Goal: Transaction & Acquisition: Register for event/course

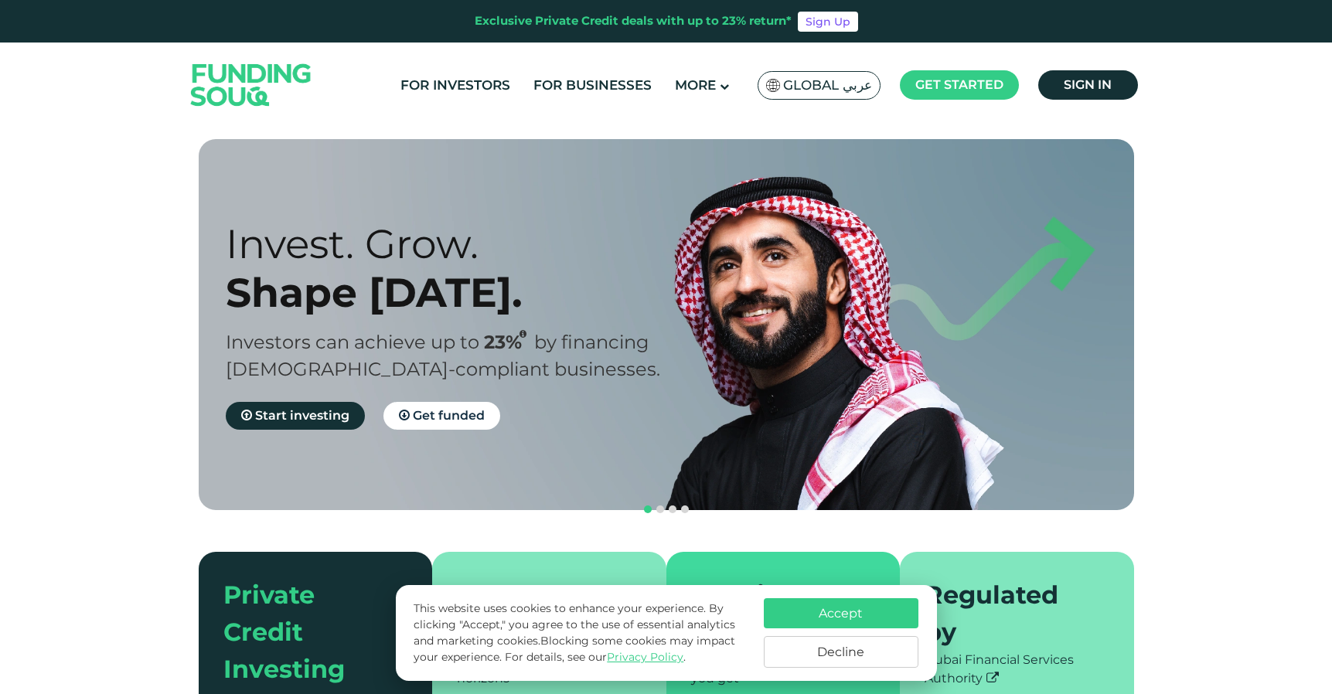
click at [859, 646] on button "Decline" at bounding box center [841, 652] width 155 height 32
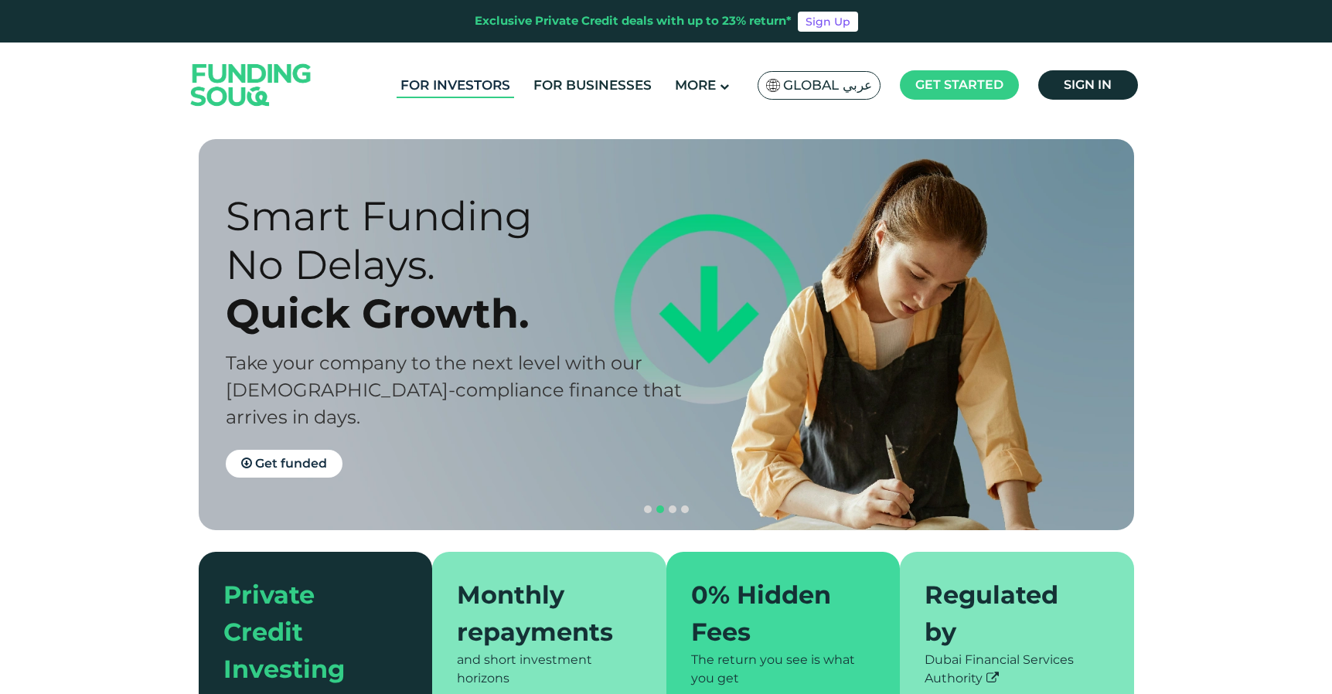
click at [474, 85] on link "For Investors" at bounding box center [456, 86] width 118 height 26
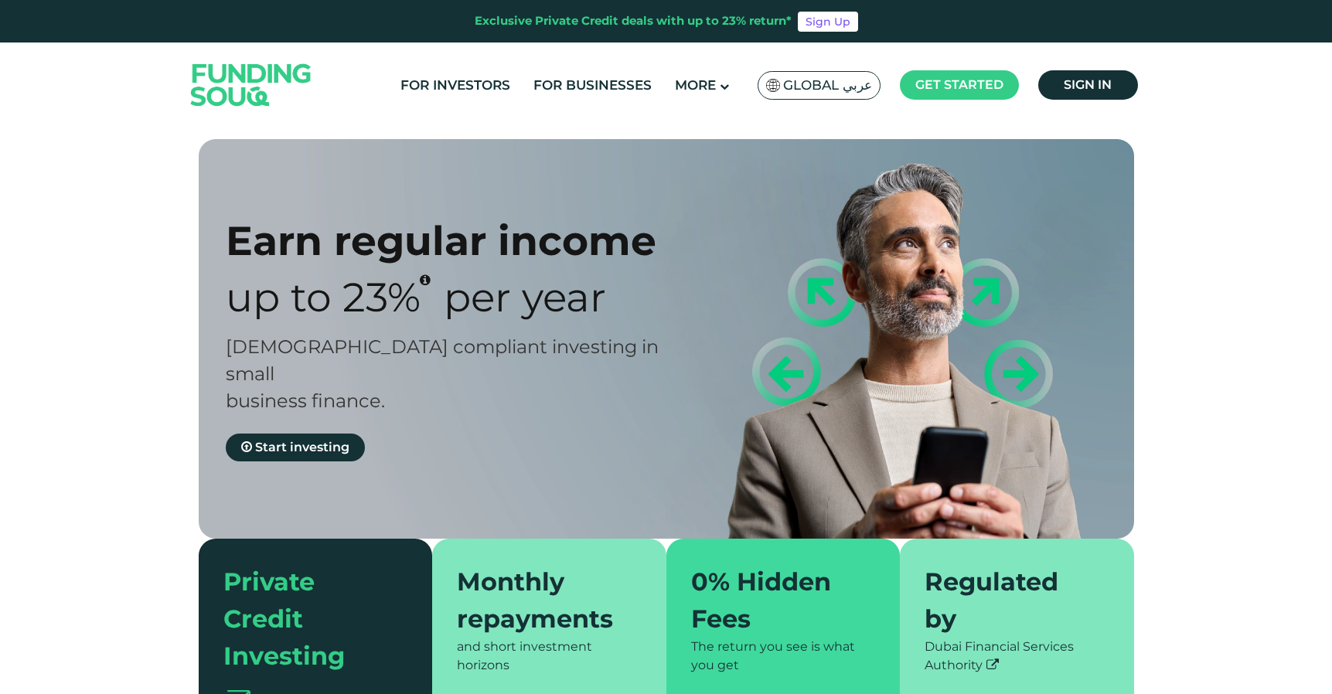
type tc-range-slider "4"
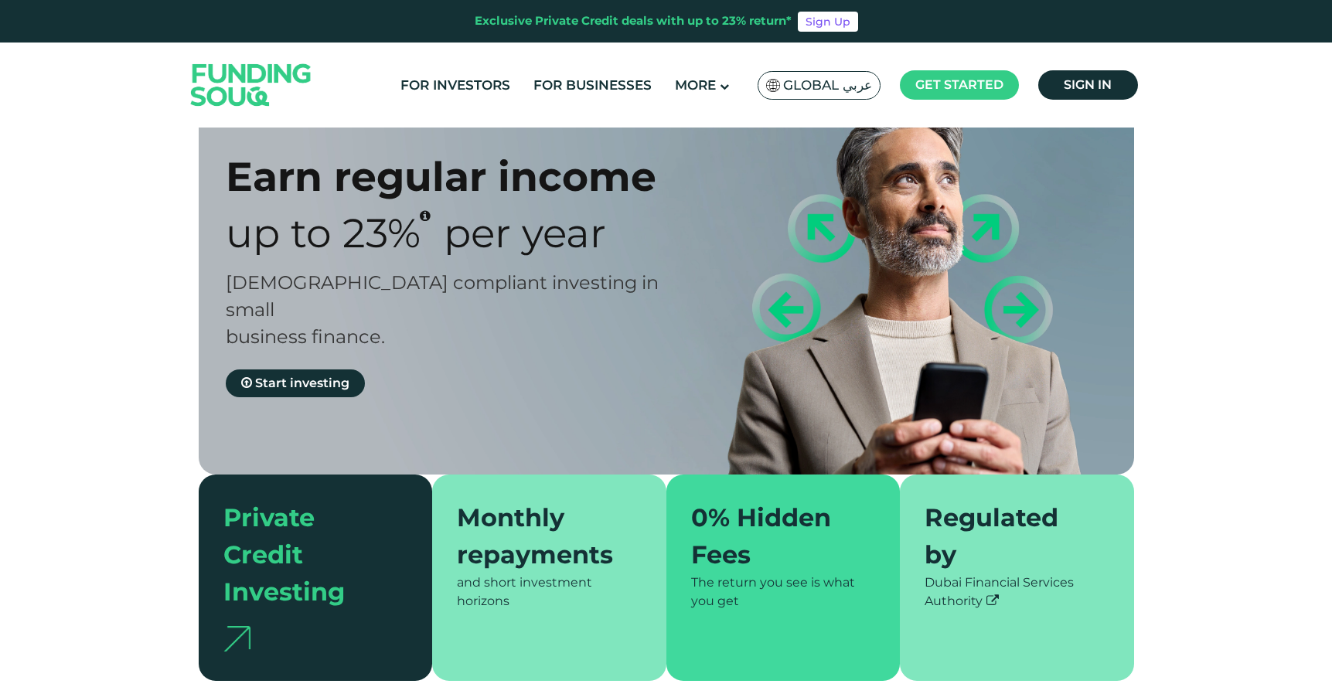
scroll to position [66, 0]
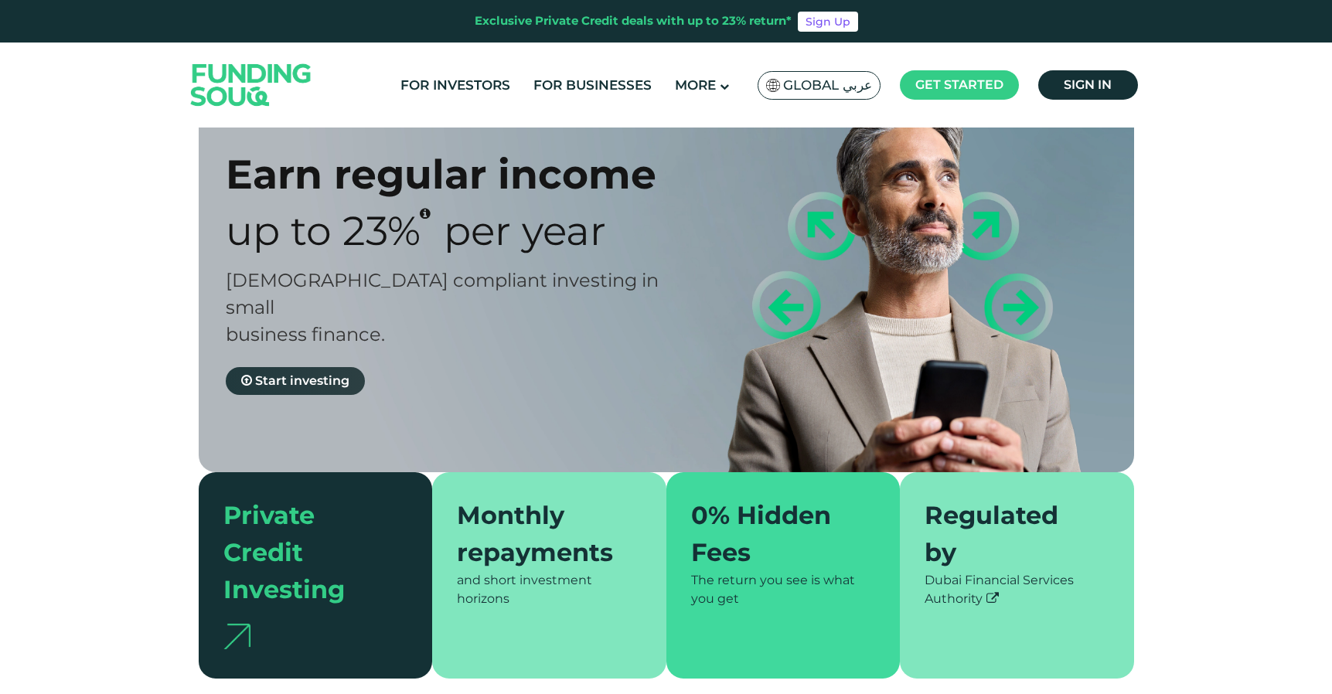
click at [322, 373] on span "Start investing" at bounding box center [302, 380] width 94 height 15
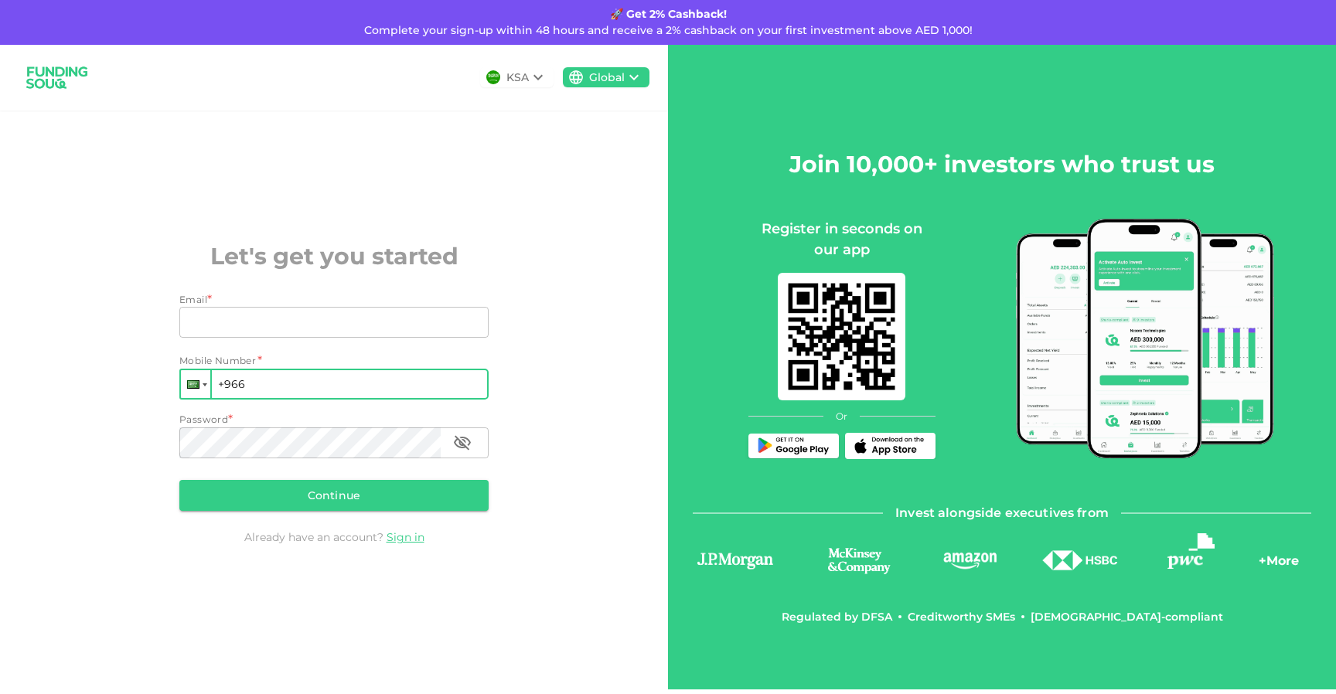
click at [203, 382] on div at bounding box center [195, 384] width 29 height 28
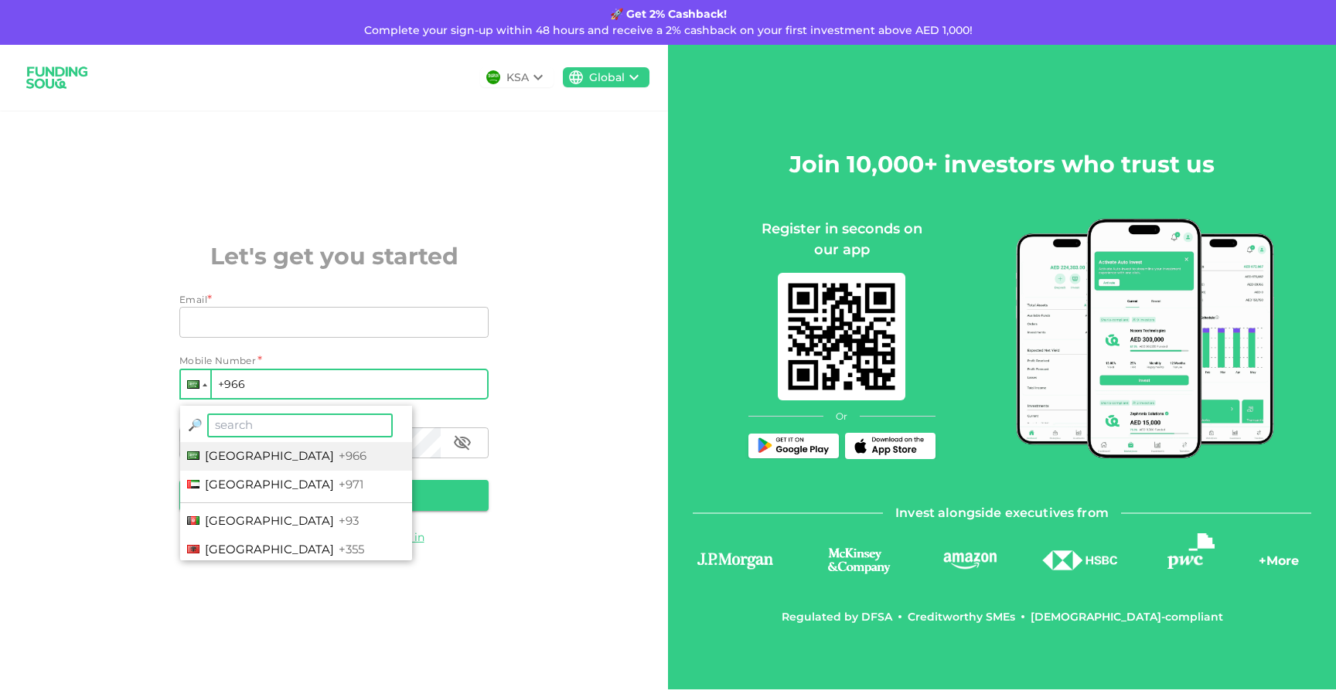
click at [297, 431] on input "search" at bounding box center [300, 426] width 186 height 24
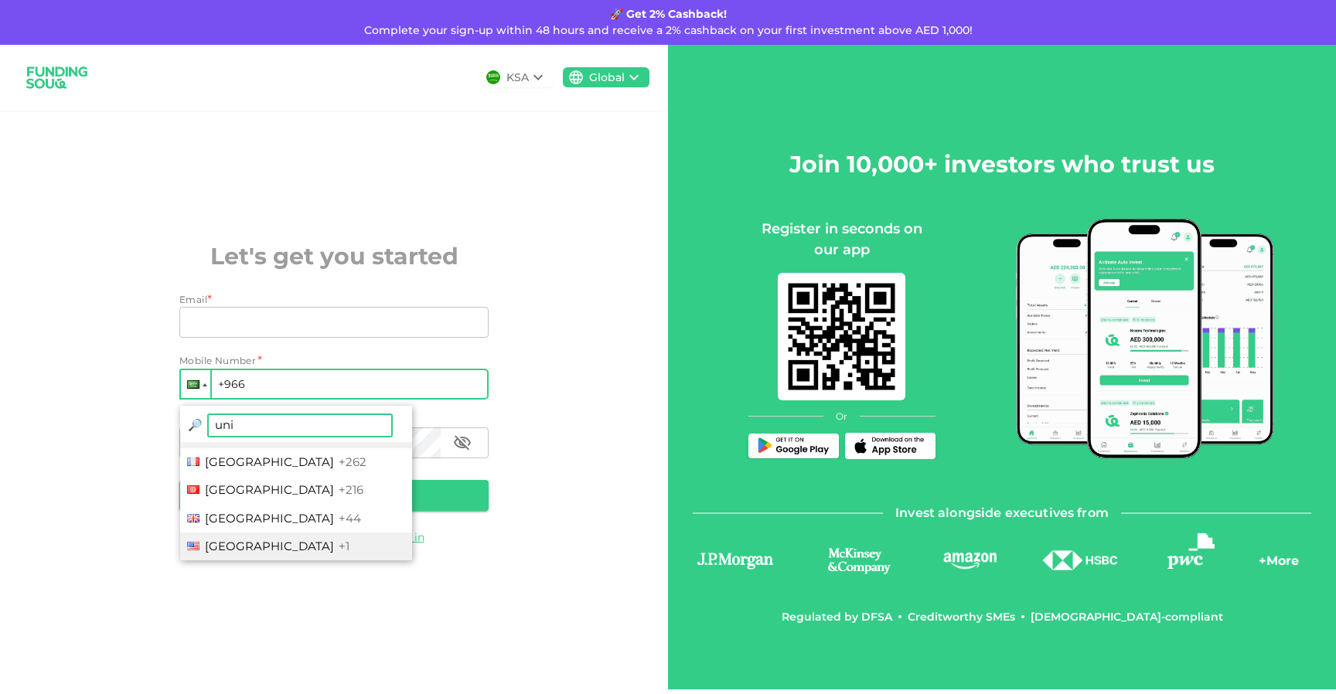
type input "uni"
click at [339, 548] on span "+1" at bounding box center [344, 546] width 11 height 15
type input "+1"
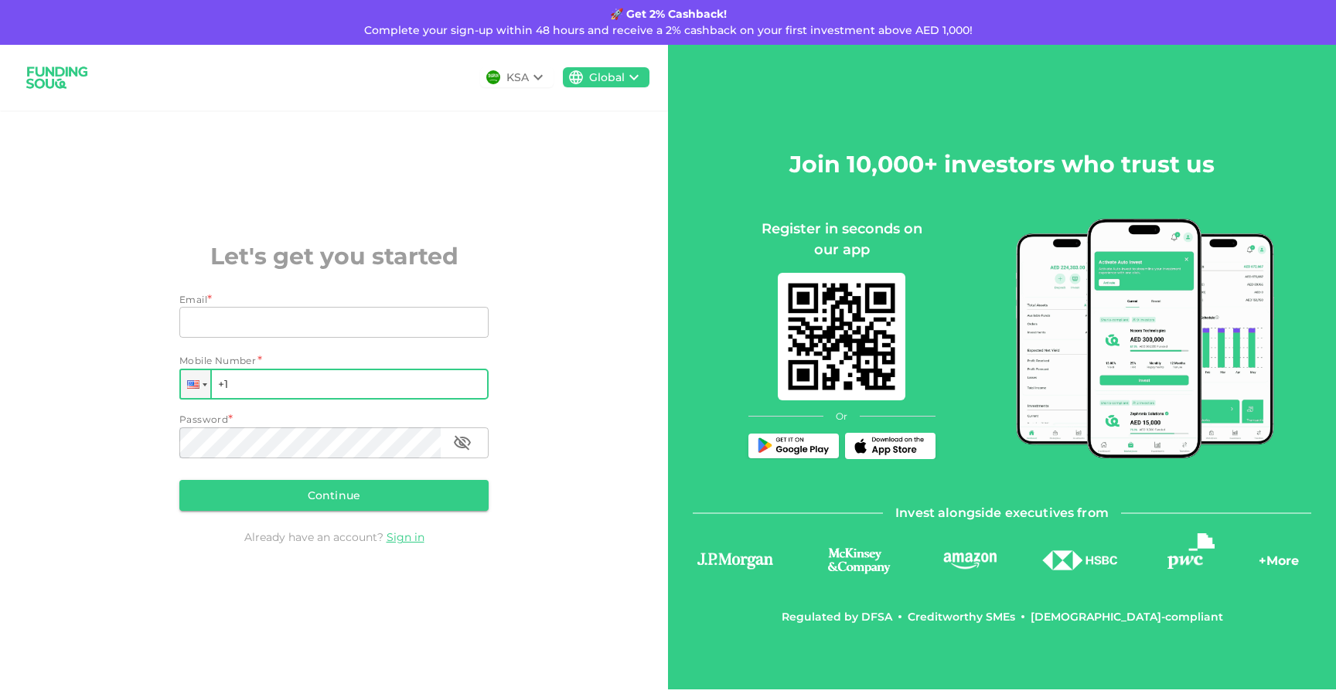
click at [276, 387] on input "+1" at bounding box center [333, 384] width 309 height 31
click at [541, 80] on icon at bounding box center [538, 77] width 19 height 19
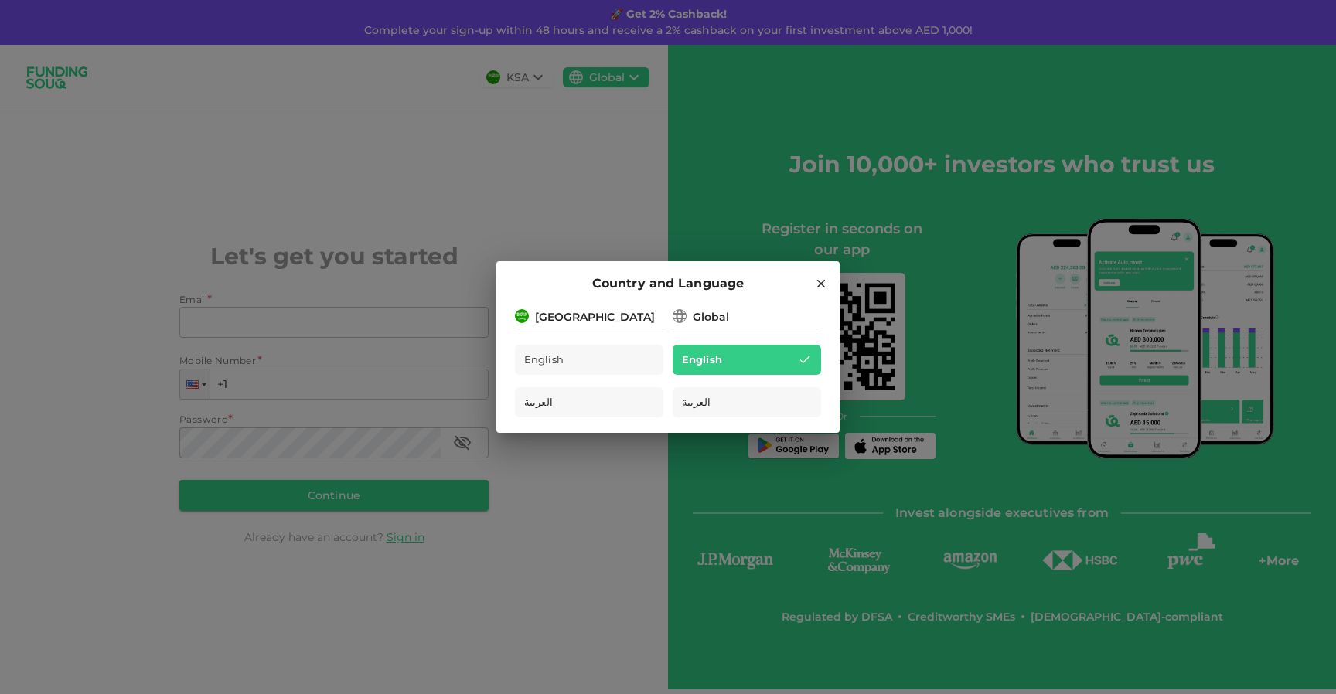
click at [816, 278] on icon at bounding box center [821, 284] width 14 height 14
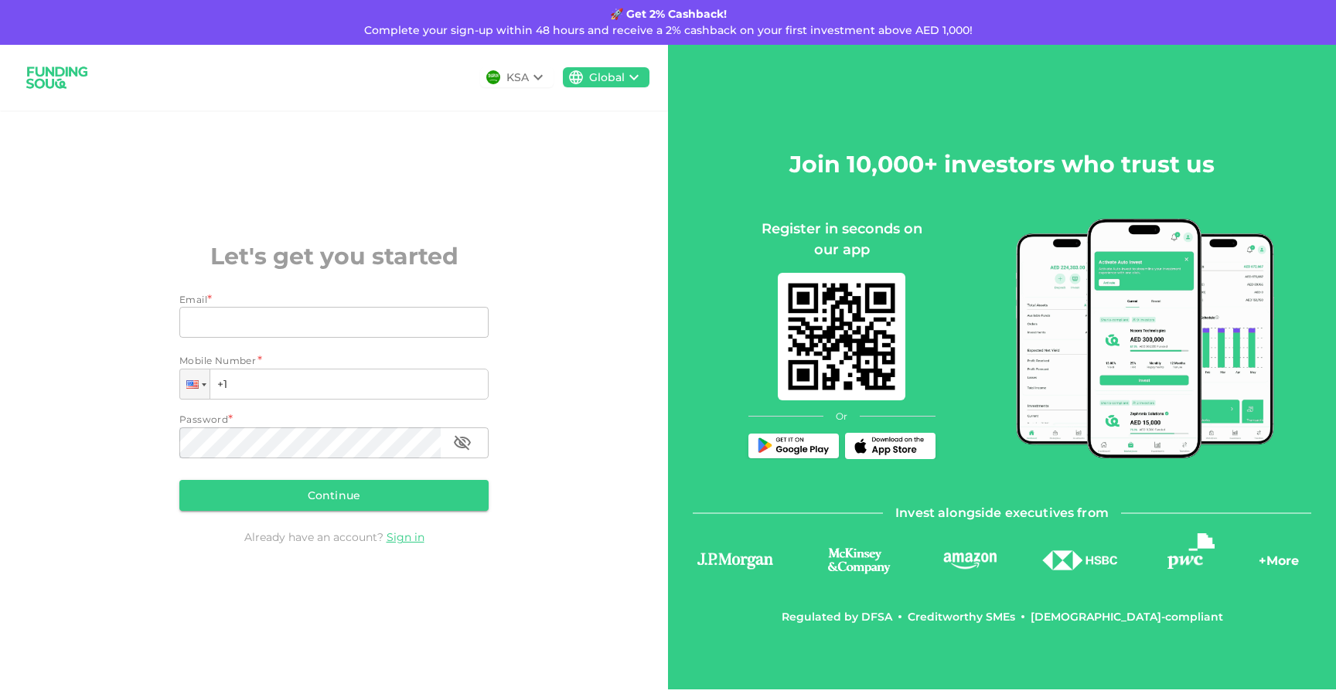
click at [49, 80] on img at bounding box center [57, 77] width 77 height 41
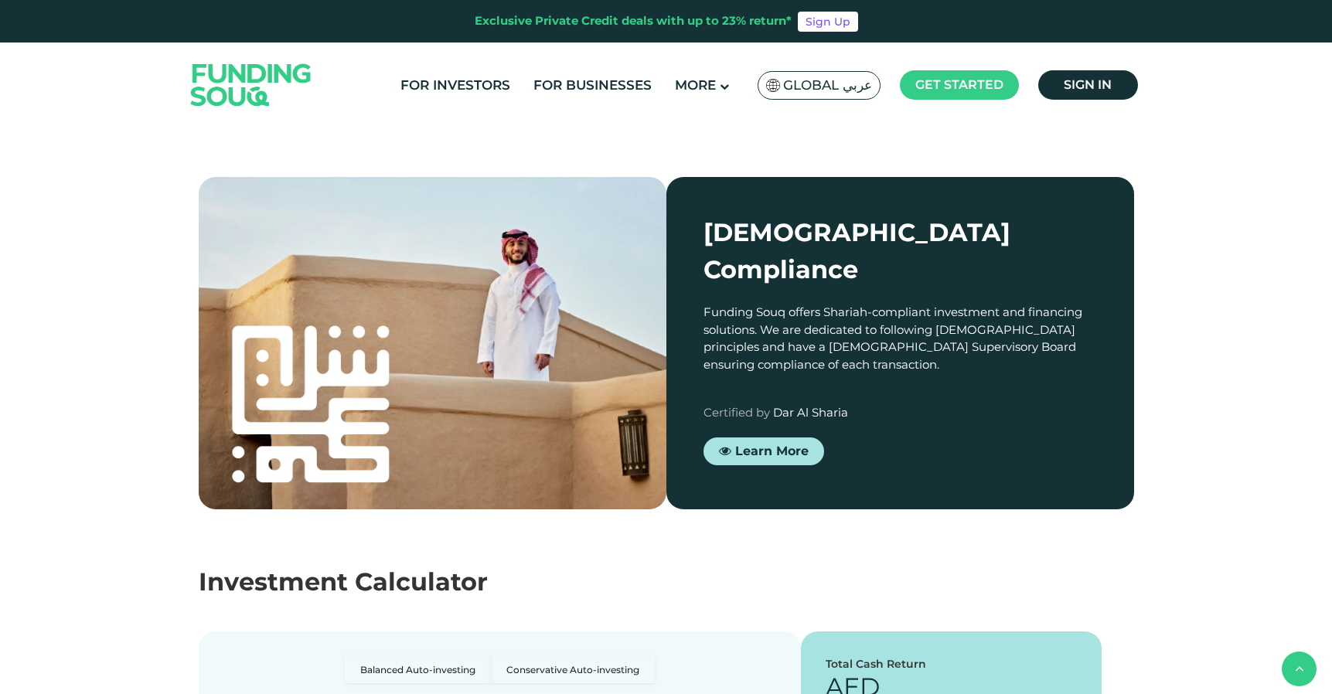
scroll to position [1278, 0]
